Goal: Task Accomplishment & Management: Manage account settings

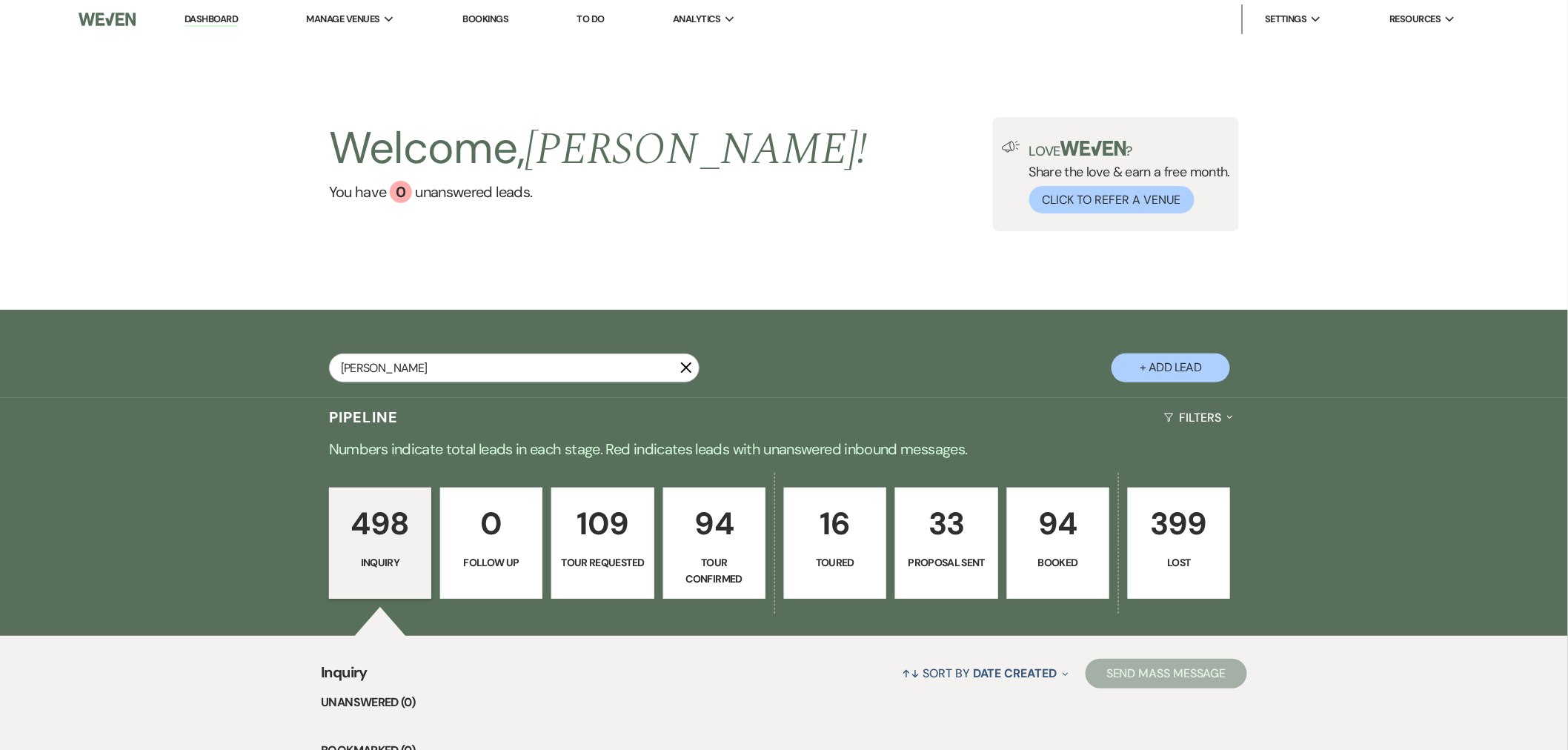
type input "[PERSON_NAME]"
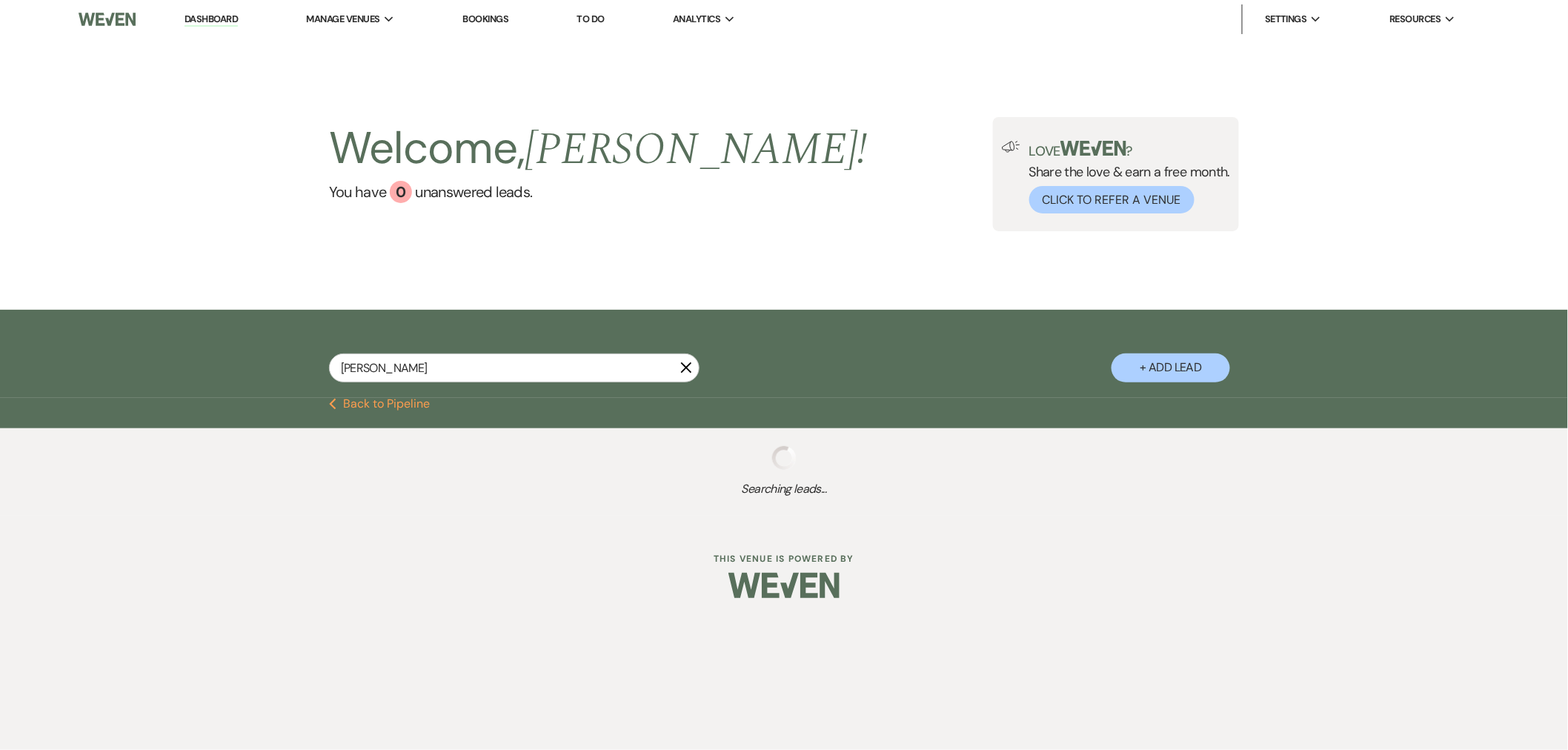
select select "2"
select select "4"
select select "8"
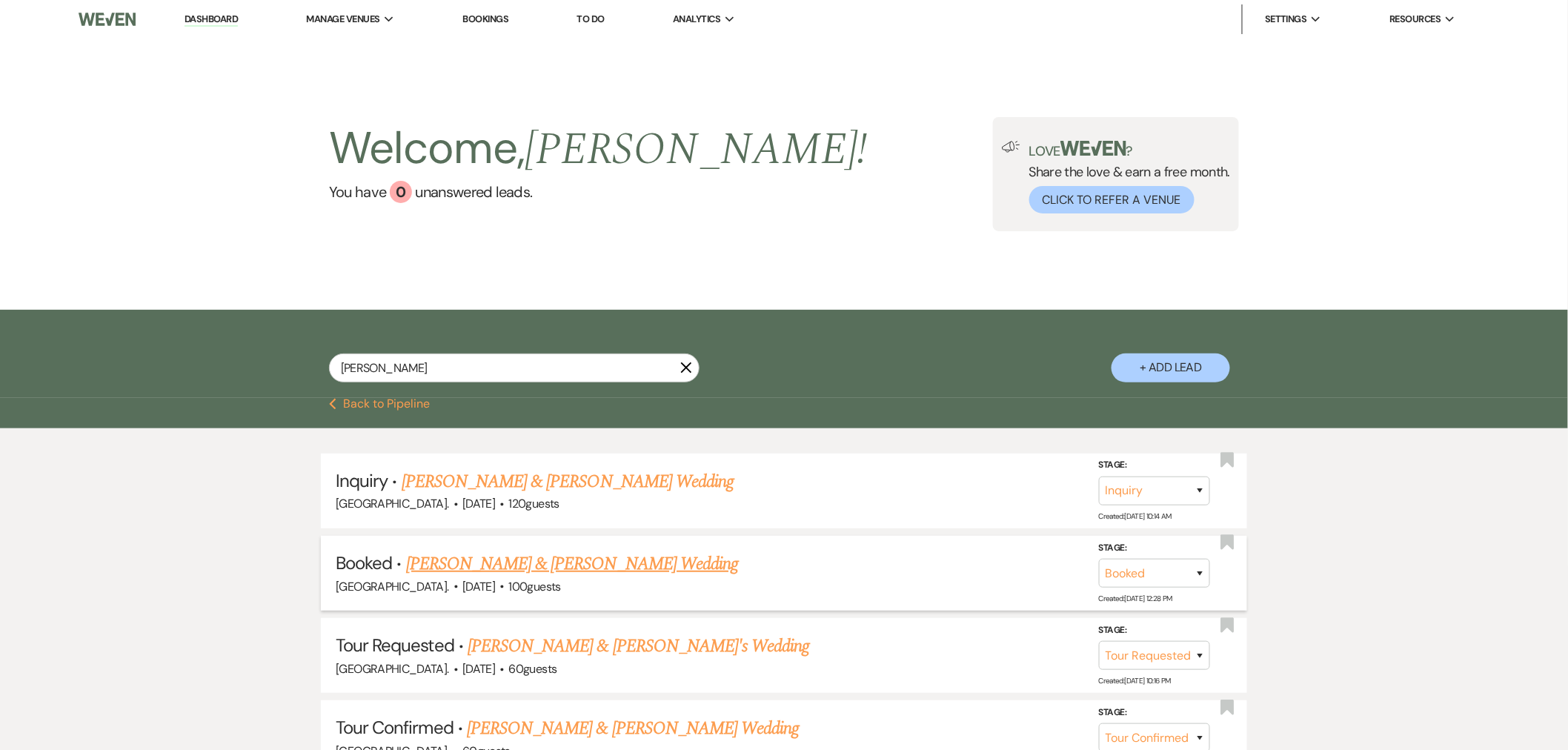
type input "[PERSON_NAME]"
click at [574, 565] on link "[PERSON_NAME] & [PERSON_NAME] Wedding" at bounding box center [572, 564] width 332 height 27
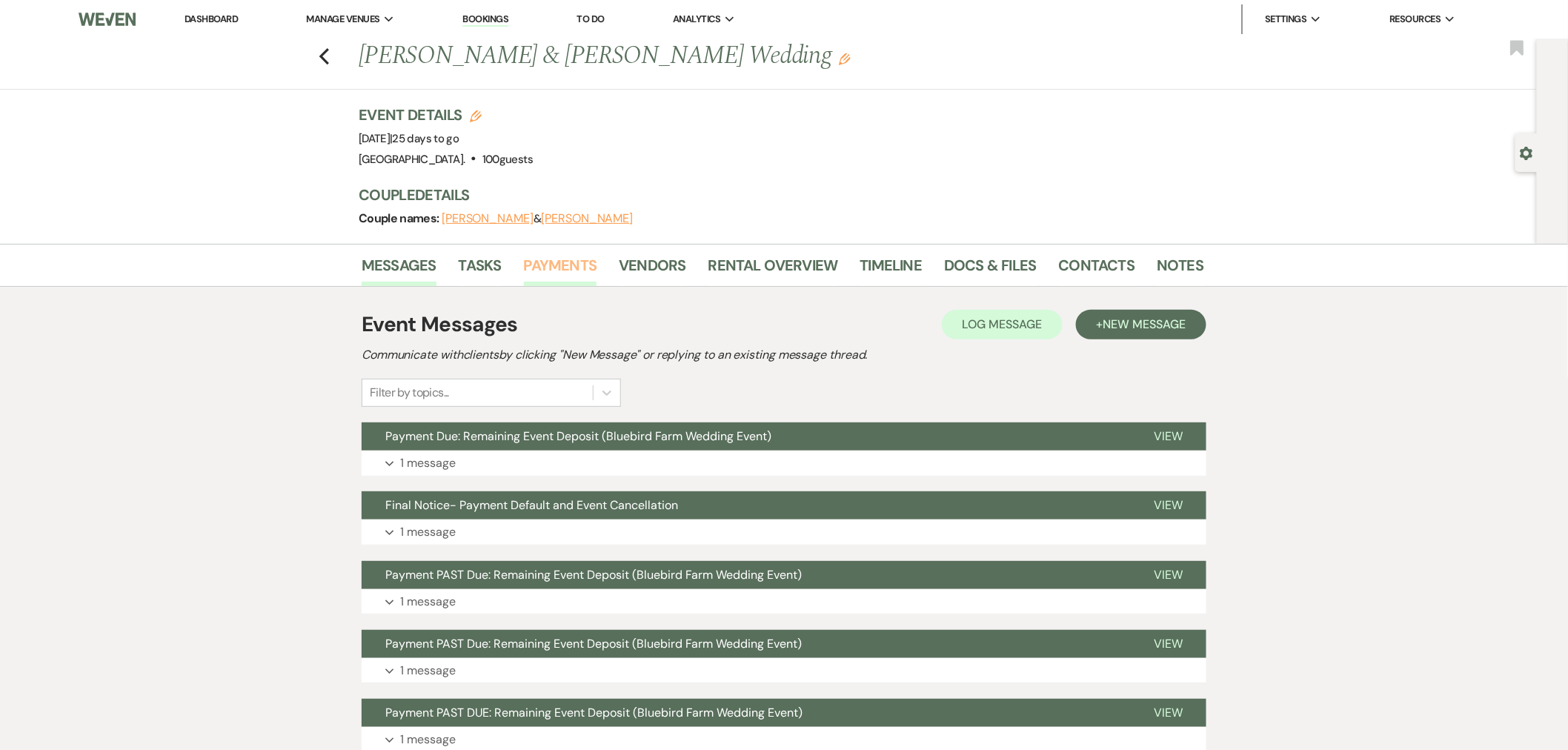
click at [579, 268] on link "Payments" at bounding box center [560, 270] width 74 height 33
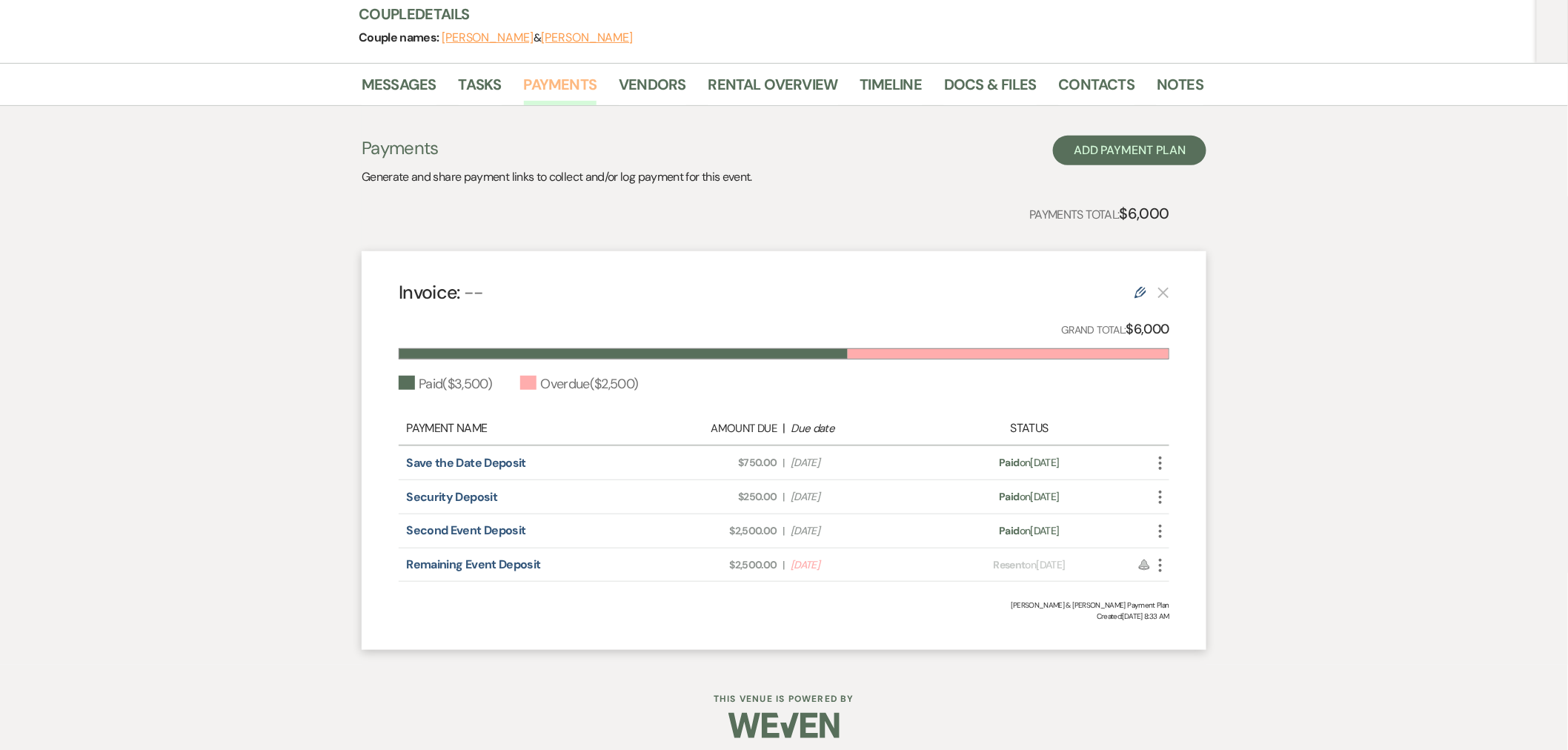
scroll to position [191, 0]
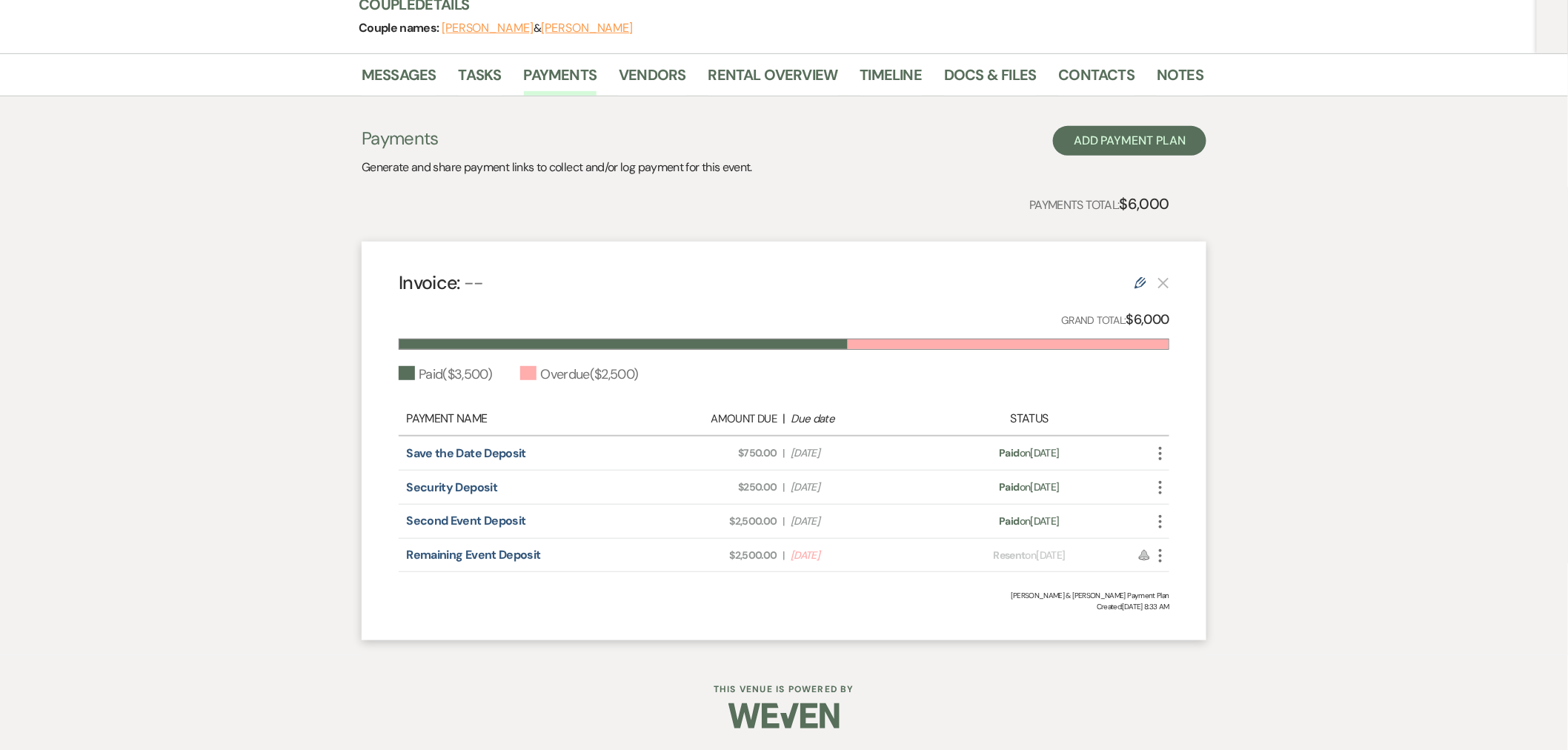
click at [1142, 283] on icon "Edit" at bounding box center [1141, 283] width 12 height 12
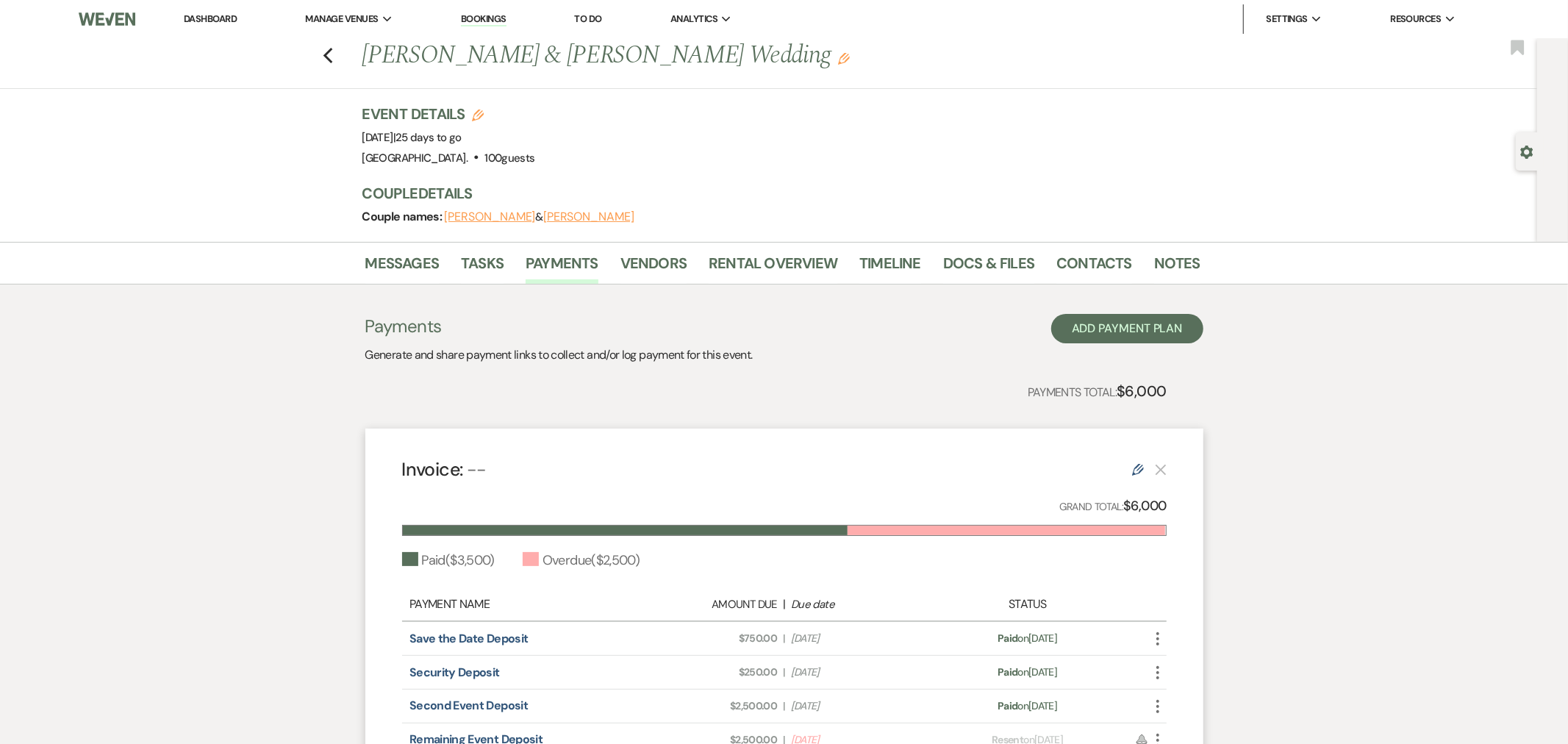
select select "1"
select select "2"
select select "flat"
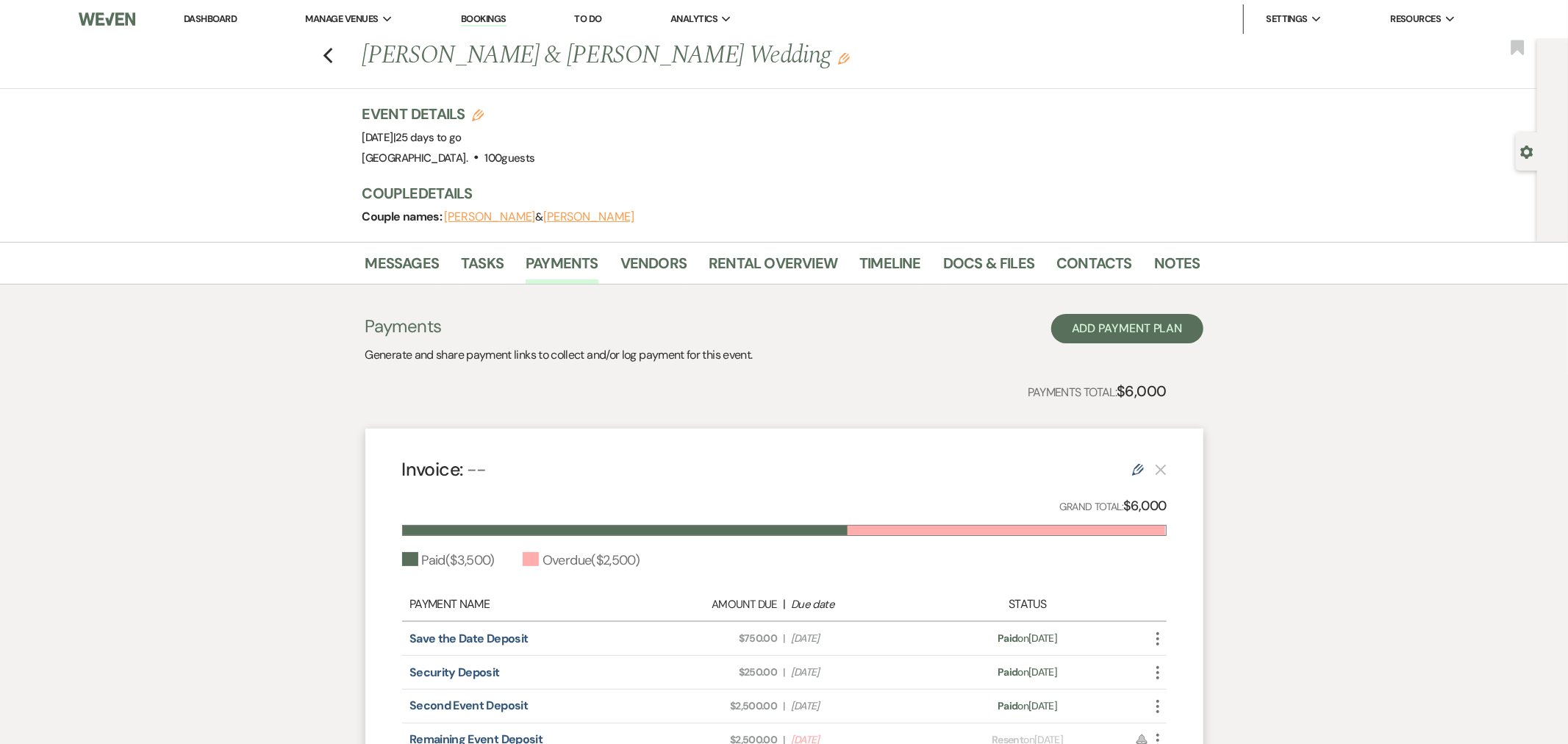
select select "client"
select select "daily"
select select "onDueDate"
select select "complete"
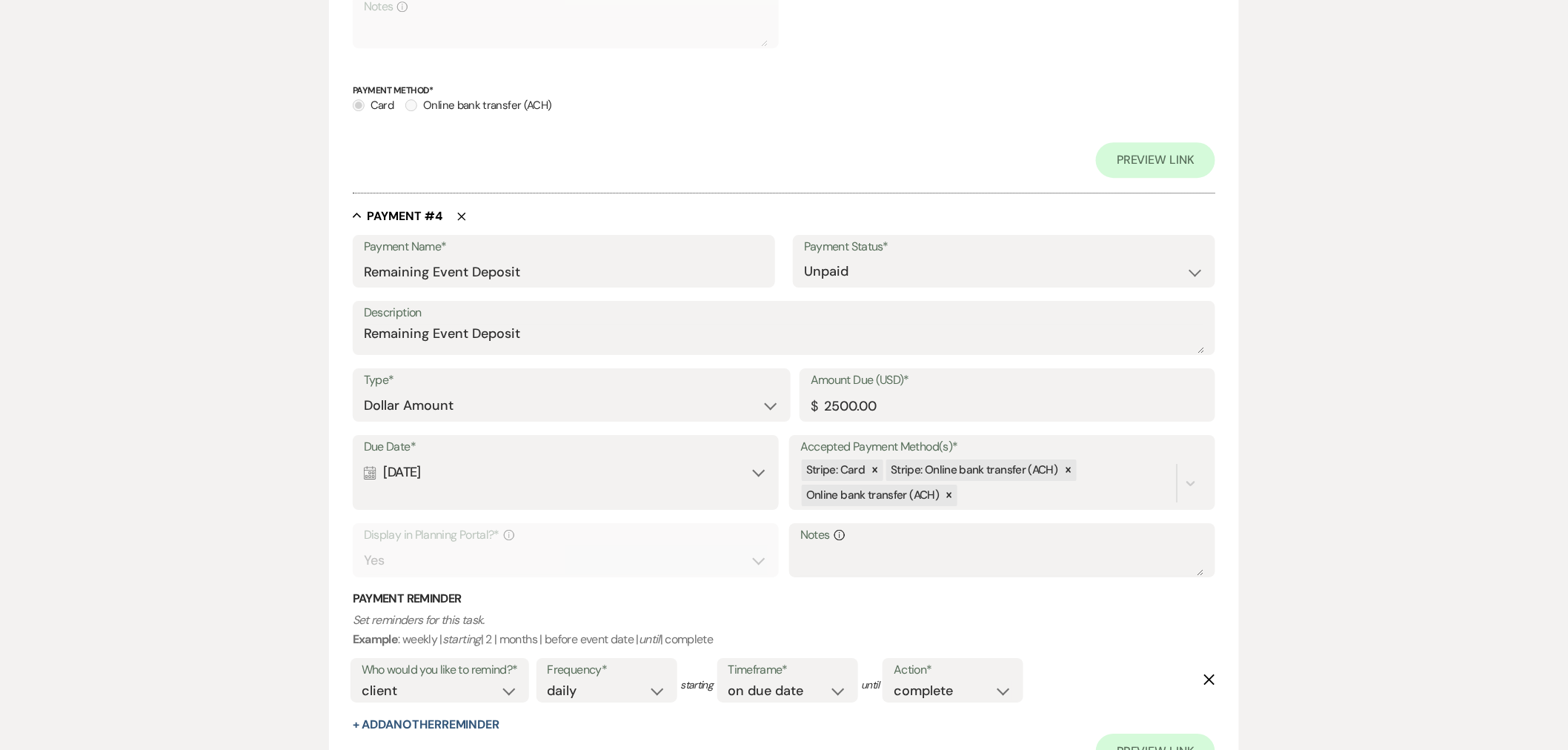
scroll to position [2093, 0]
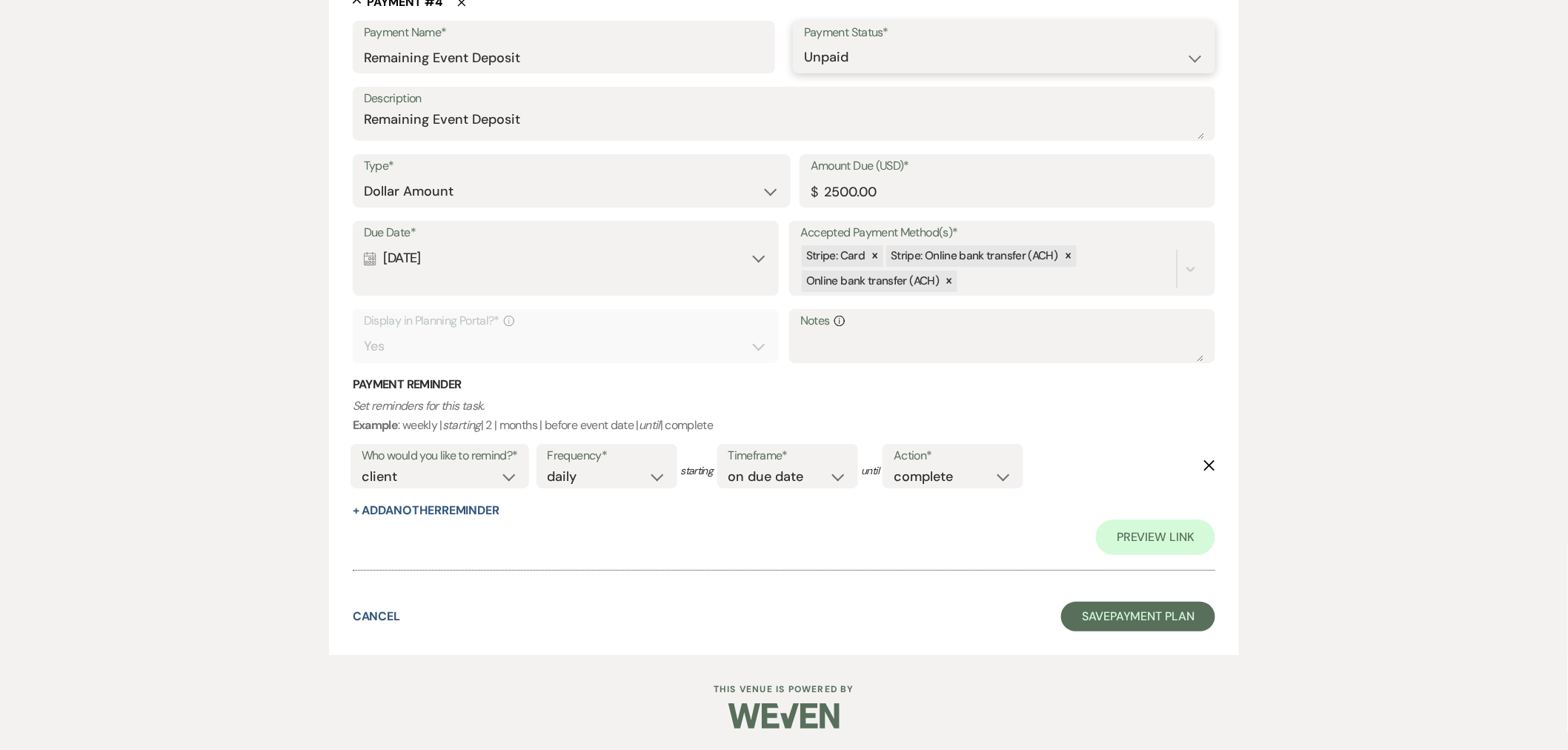
click at [872, 61] on select "Paid Unpaid" at bounding box center [1004, 57] width 400 height 29
select select "1"
click at [804, 72] on select "Paid Unpaid" at bounding box center [1004, 57] width 400 height 29
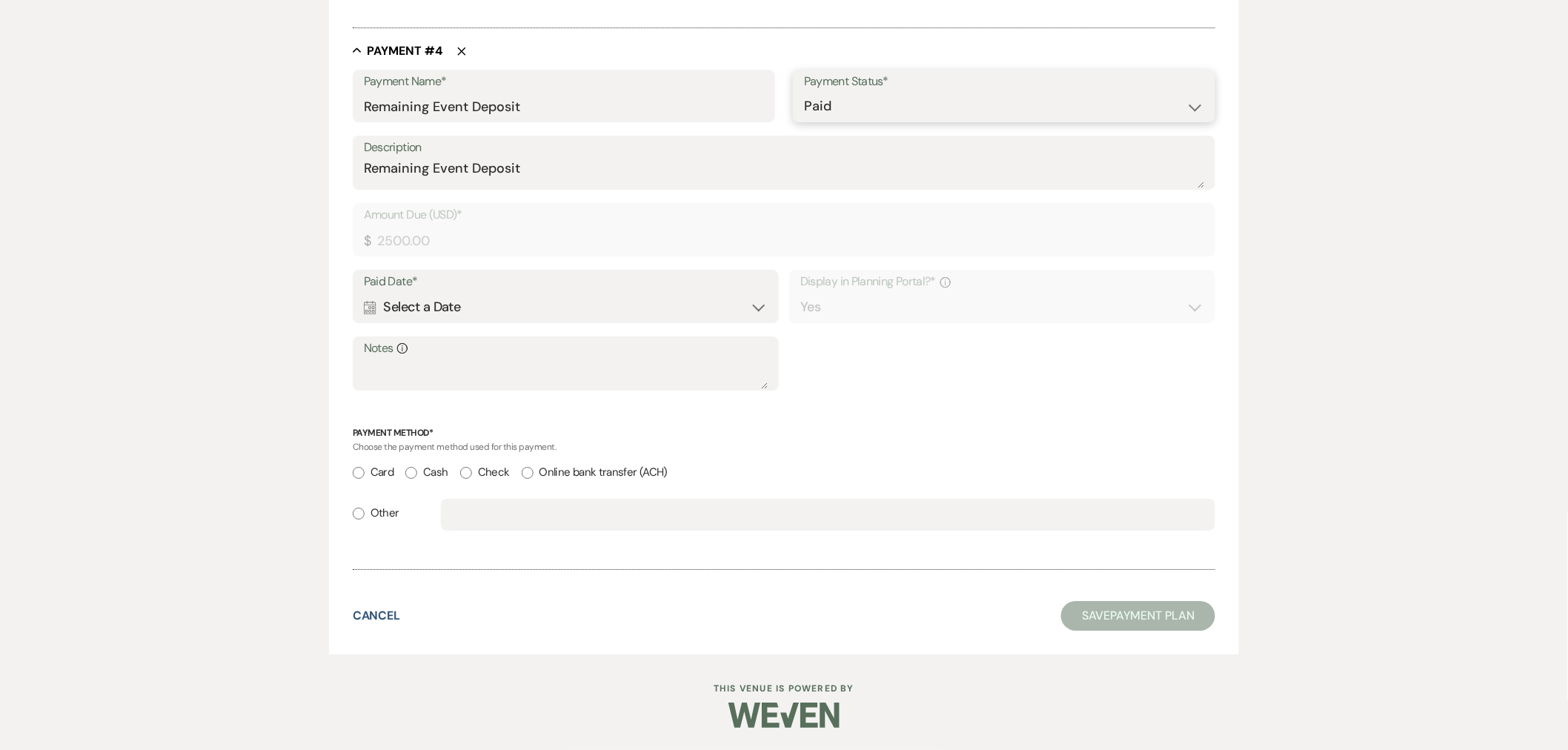
scroll to position [1937, 0]
click at [498, 310] on div "Calendar Select a Date Expand" at bounding box center [565, 307] width 404 height 29
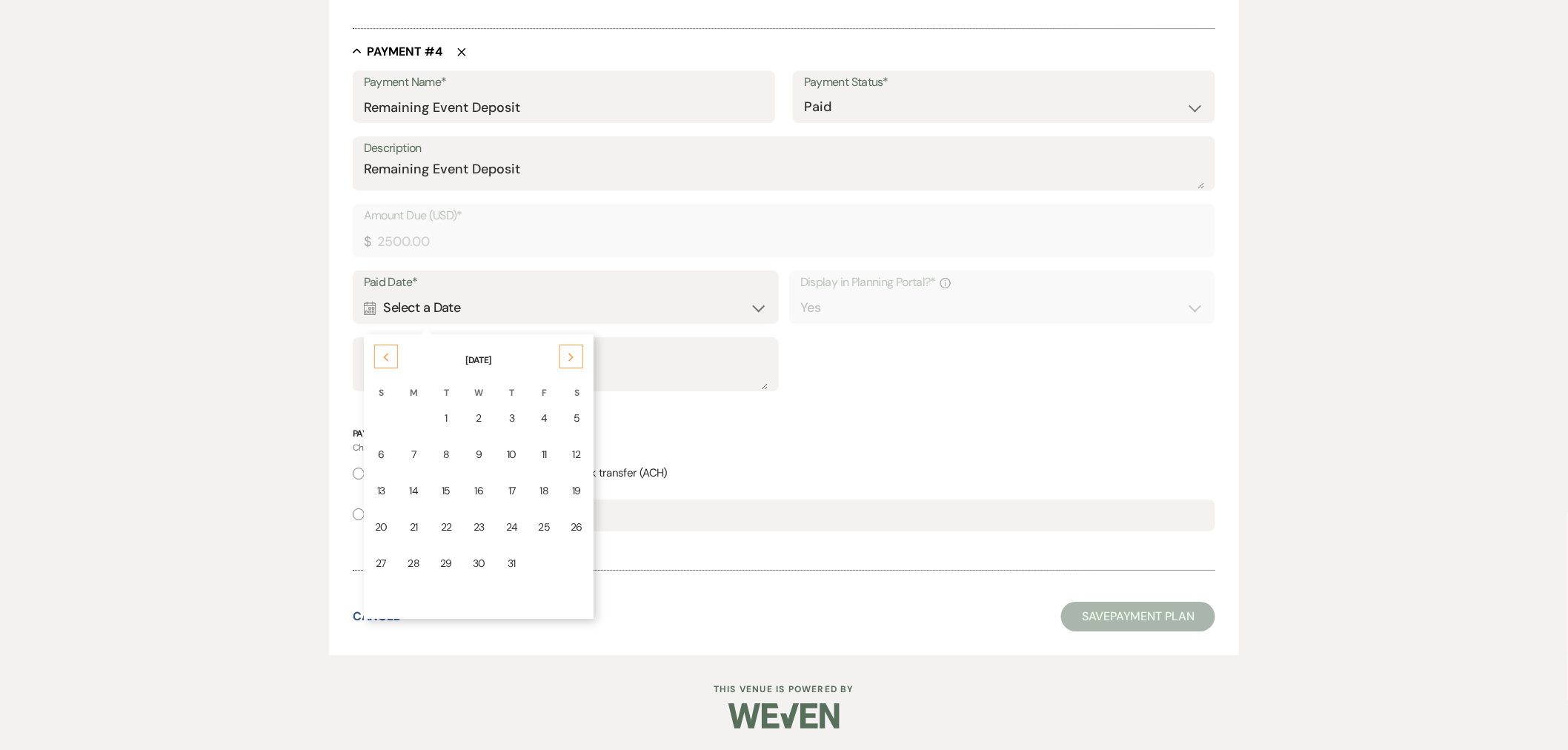
click at [559, 352] on div "Next" at bounding box center [571, 356] width 23 height 23
click at [559, 353] on div "Next" at bounding box center [571, 356] width 23 height 23
click at [408, 494] on div "15" at bounding box center [414, 491] width 12 height 16
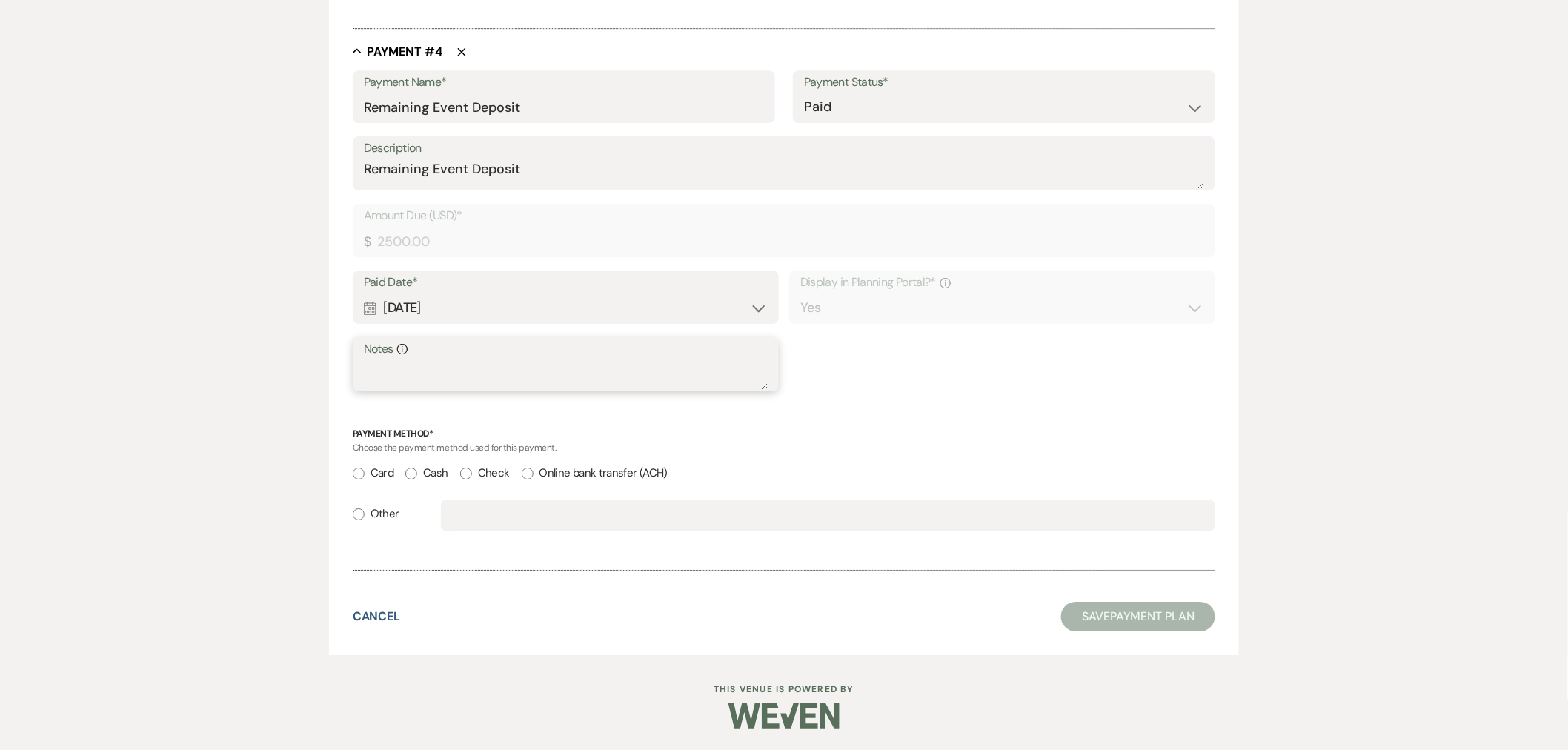
click at [428, 376] on textarea "Notes Info" at bounding box center [565, 375] width 404 height 29
click at [382, 469] on label "Card" at bounding box center [372, 473] width 41 height 20
click at [365, 469] on input "Card" at bounding box center [358, 474] width 12 height 12
radio input "true"
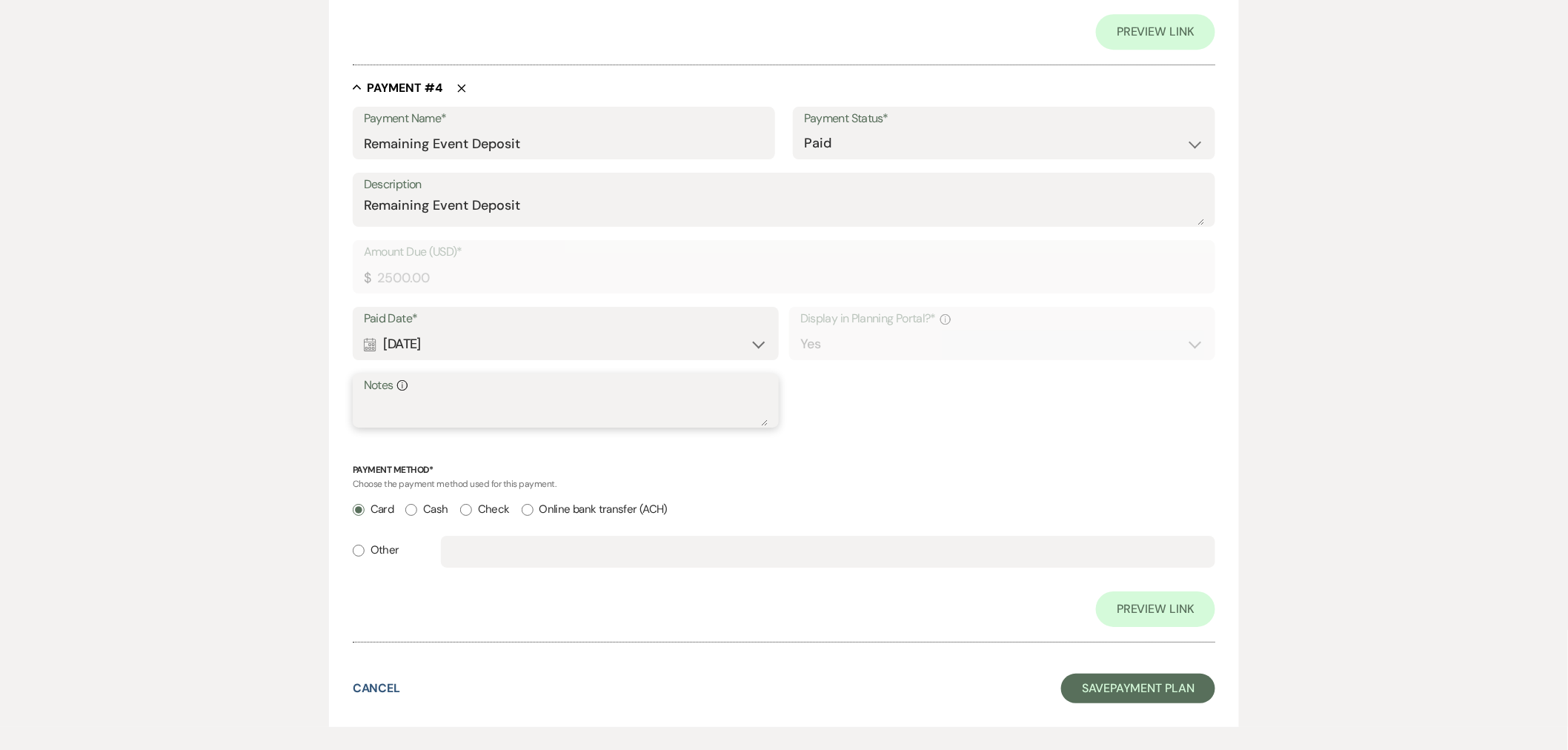
click at [417, 397] on textarea "Notes Info" at bounding box center [565, 411] width 404 height 29
type textarea "Came to farm and paid via card"
click at [1132, 688] on button "Save Payment Plan" at bounding box center [1139, 689] width 154 height 29
